Goal: Task Accomplishment & Management: Complete application form

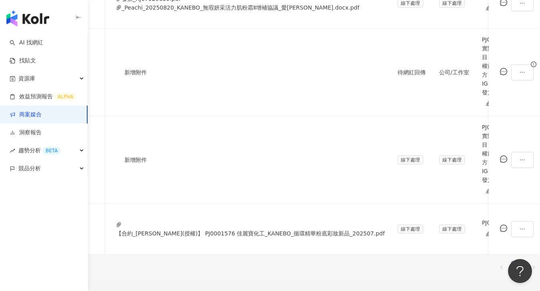
scroll to position [0, 338]
click at [520, 229] on icon "ellipsis" at bounding box center [522, 229] width 4 height 1
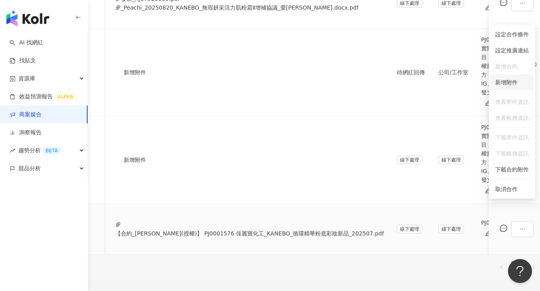
click at [510, 82] on span "新增附件" at bounding box center [506, 82] width 22 height 6
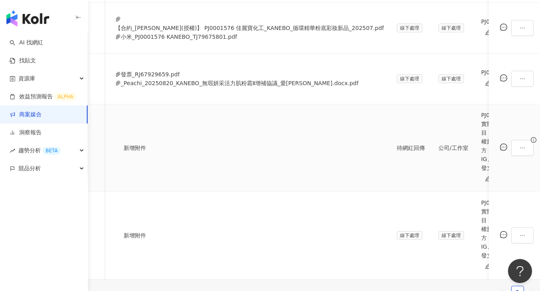
scroll to position [176, 0]
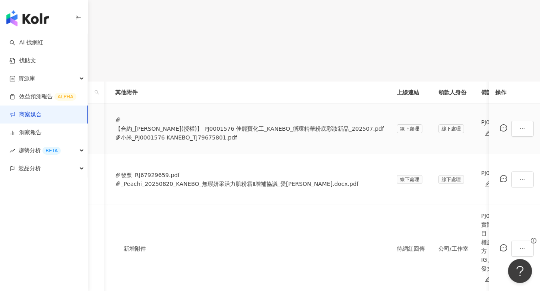
click at [528, 135] on span "待處理" at bounding box center [540, 129] width 25 height 12
click at [451, 167] on div "處理中" at bounding box center [455, 167] width 22 height 9
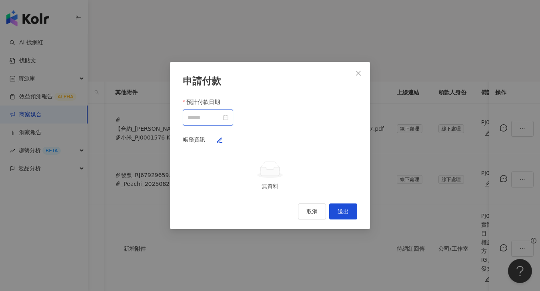
click at [221, 113] on input "預計付款日期" at bounding box center [204, 117] width 34 height 9
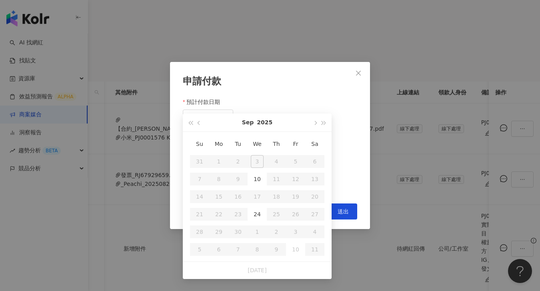
click at [401, 70] on div "申請付款 預計付款日期 帳務資訊 無資料 取消 送出" at bounding box center [270, 145] width 540 height 291
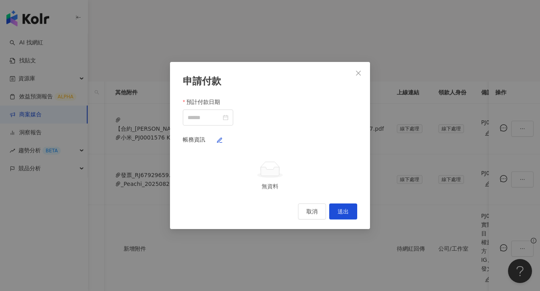
click at [407, 92] on div "申請付款 預計付款日期 帳務資訊 無資料 取消 送出" at bounding box center [270, 145] width 540 height 291
click at [357, 70] on icon "close" at bounding box center [358, 73] width 6 height 6
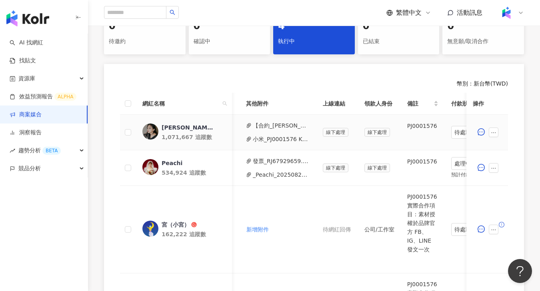
scroll to position [0, 383]
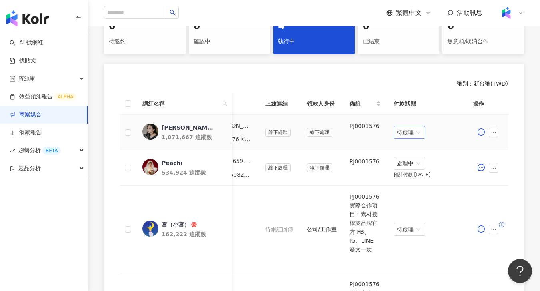
click at [403, 133] on span "待處理" at bounding box center [408, 132] width 25 height 12
click at [412, 163] on div "處理中" at bounding box center [410, 162] width 22 height 9
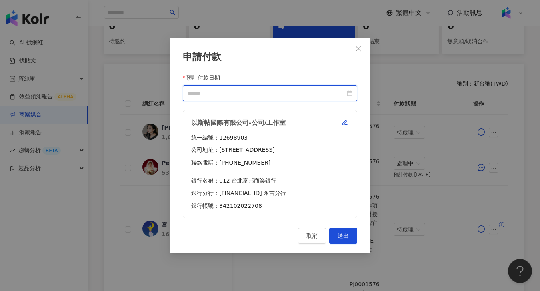
click at [305, 93] on input "預計付款日期" at bounding box center [265, 93] width 157 height 9
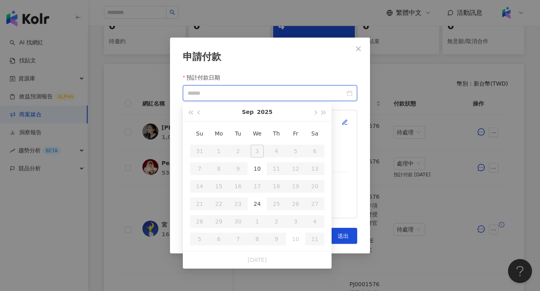
type input "**********"
click at [257, 206] on div "24" at bounding box center [257, 203] width 13 height 13
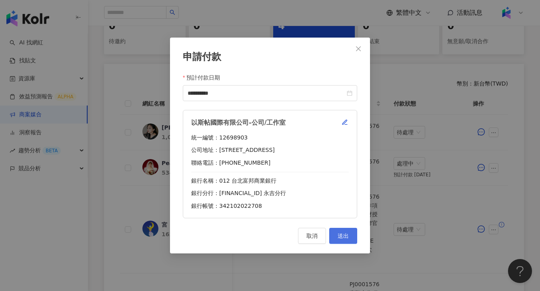
click at [341, 230] on button "送出" at bounding box center [343, 236] width 28 height 16
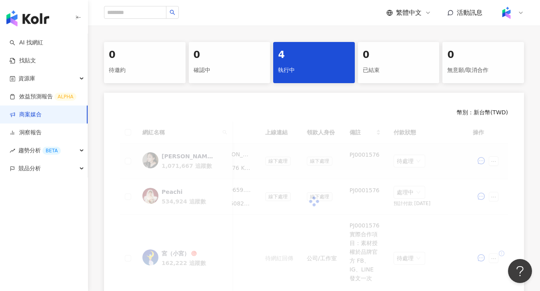
scroll to position [182, 0]
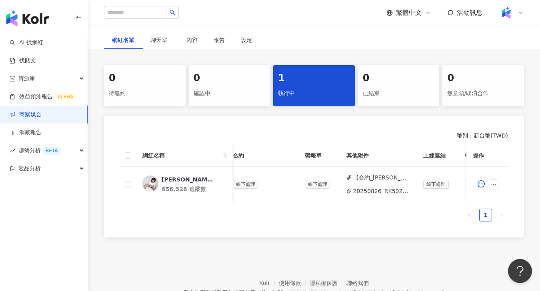
scroll to position [0, 235]
click at [385, 193] on button "20250826_RK50263864 [PERSON_NAME]線上課_變速領導力.pdf" at bounding box center [375, 191] width 57 height 9
click at [376, 178] on button "【合約_[PERSON_NAME]】PJ0001630 巨思文化_新商業學校_[PERSON_NAME]老師變速領導力課程_202508_[PERSON_NA…" at bounding box center [375, 177] width 57 height 9
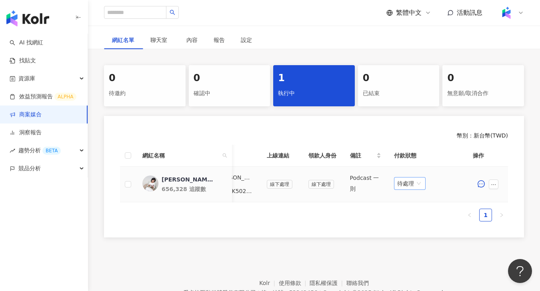
click at [407, 185] on span "待處理" at bounding box center [409, 183] width 25 height 12
click at [409, 212] on div "處理中" at bounding box center [410, 213] width 22 height 9
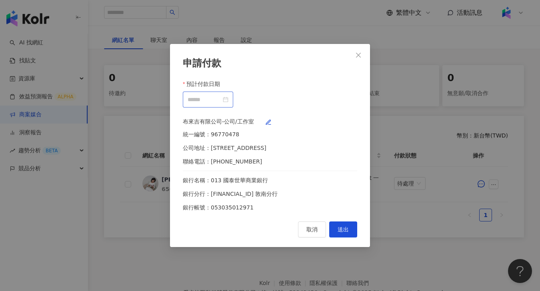
click at [233, 100] on div at bounding box center [208, 100] width 50 height 16
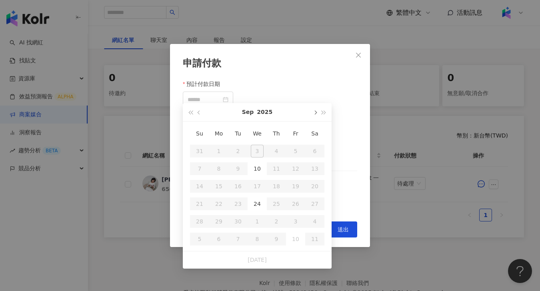
click at [312, 112] on button "button" at bounding box center [314, 112] width 9 height 18
type input "**********"
click at [288, 199] on td "24" at bounding box center [295, 204] width 19 height 18
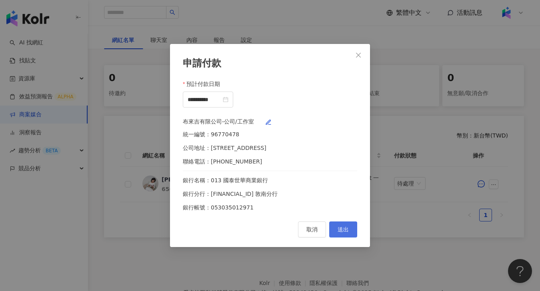
click at [340, 231] on button "送出" at bounding box center [343, 229] width 28 height 16
